Goal: Navigation & Orientation: Find specific page/section

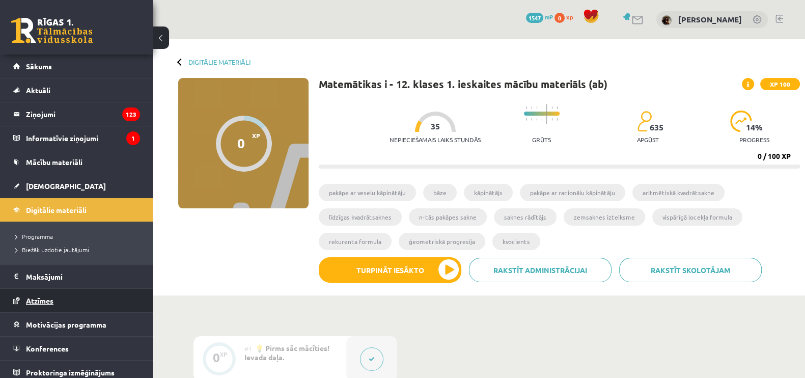
click at [51, 302] on span "Atzīmes" at bounding box center [39, 300] width 27 height 9
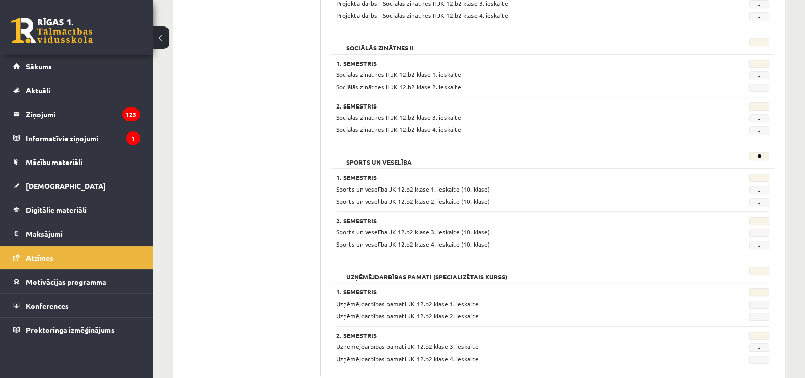
scroll to position [843, 0]
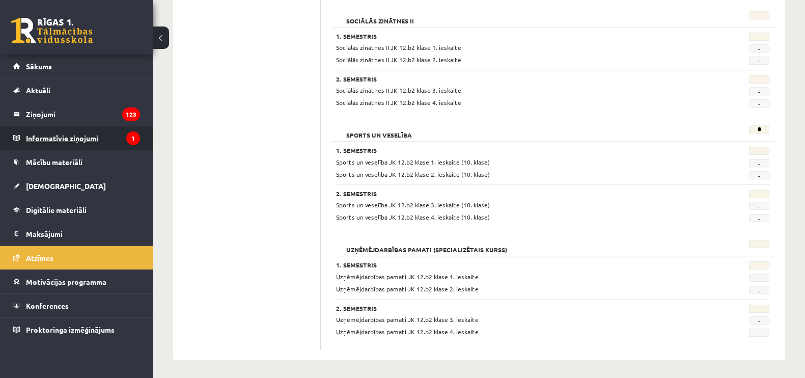
click at [53, 135] on legend "Informatīvie ziņojumi 1" at bounding box center [83, 137] width 114 height 23
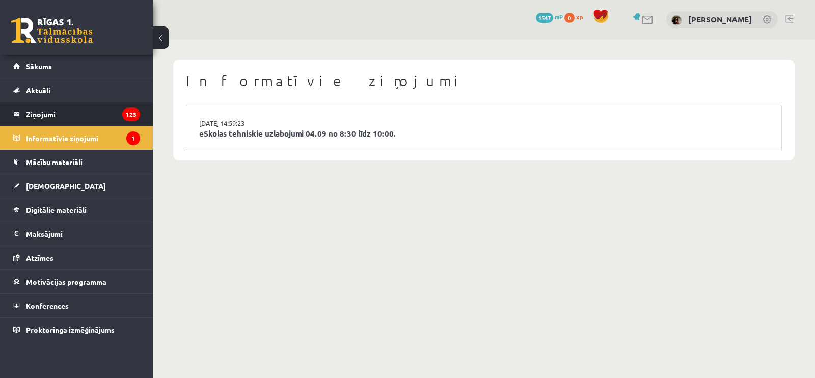
click at [54, 122] on legend "Ziņojumi 123" at bounding box center [83, 113] width 114 height 23
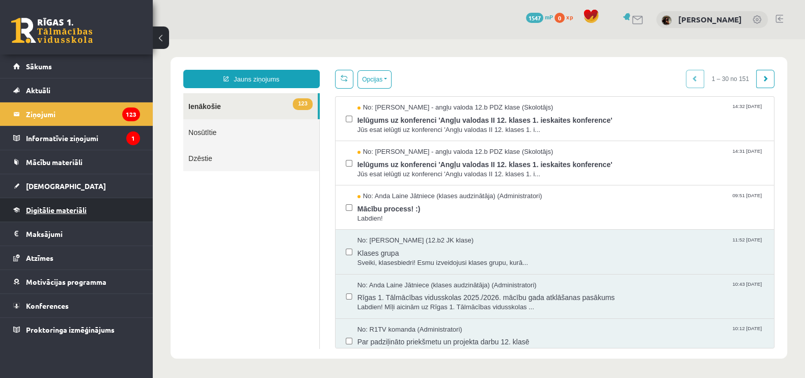
click at [64, 201] on link "Digitālie materiāli" at bounding box center [76, 209] width 127 height 23
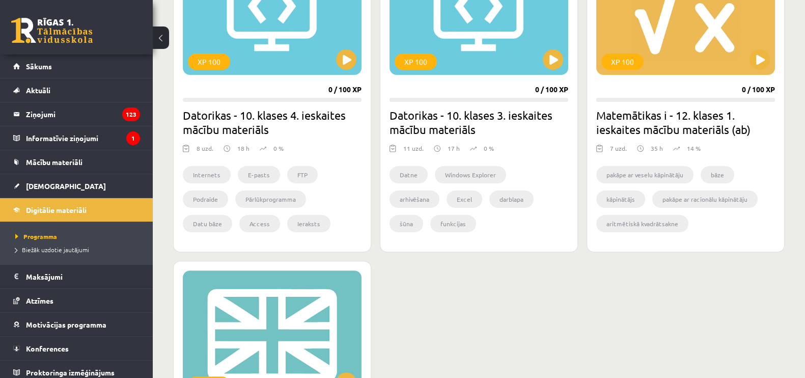
scroll to position [357, 0]
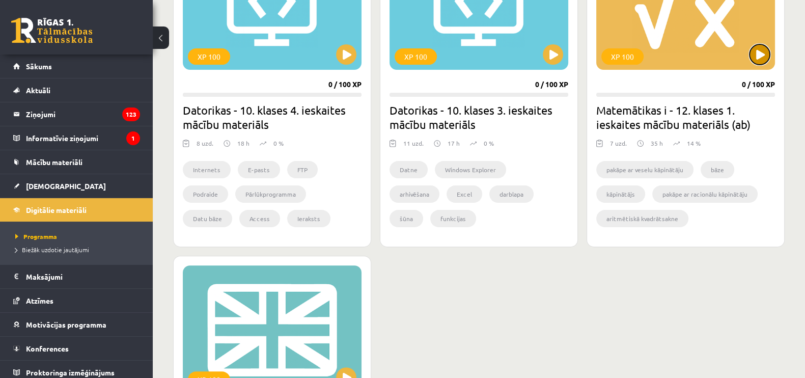
click at [759, 58] on button at bounding box center [760, 54] width 20 height 20
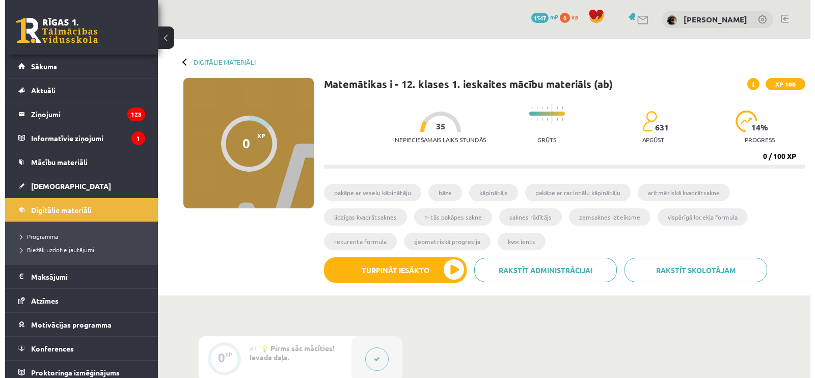
scroll to position [310, 0]
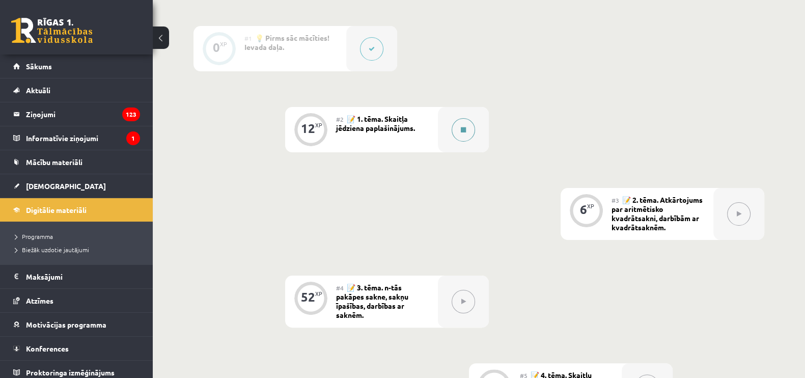
click at [446, 140] on div at bounding box center [463, 129] width 51 height 45
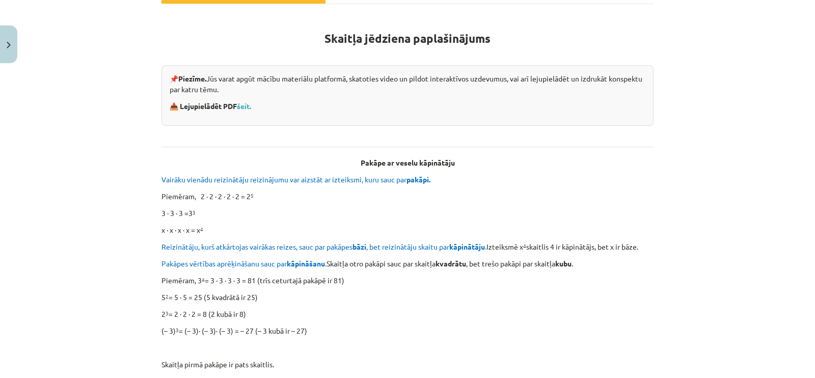
scroll to position [170, 0]
click at [243, 107] on link "šeit." at bounding box center [244, 105] width 14 height 9
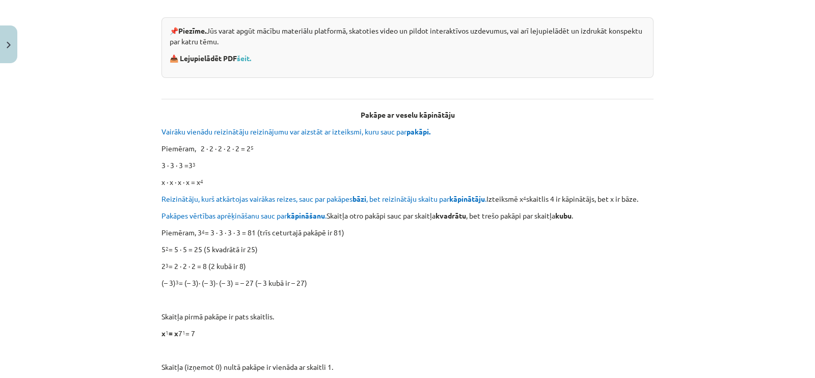
scroll to position [219, 0]
